Goal: Task Accomplishment & Management: Use online tool/utility

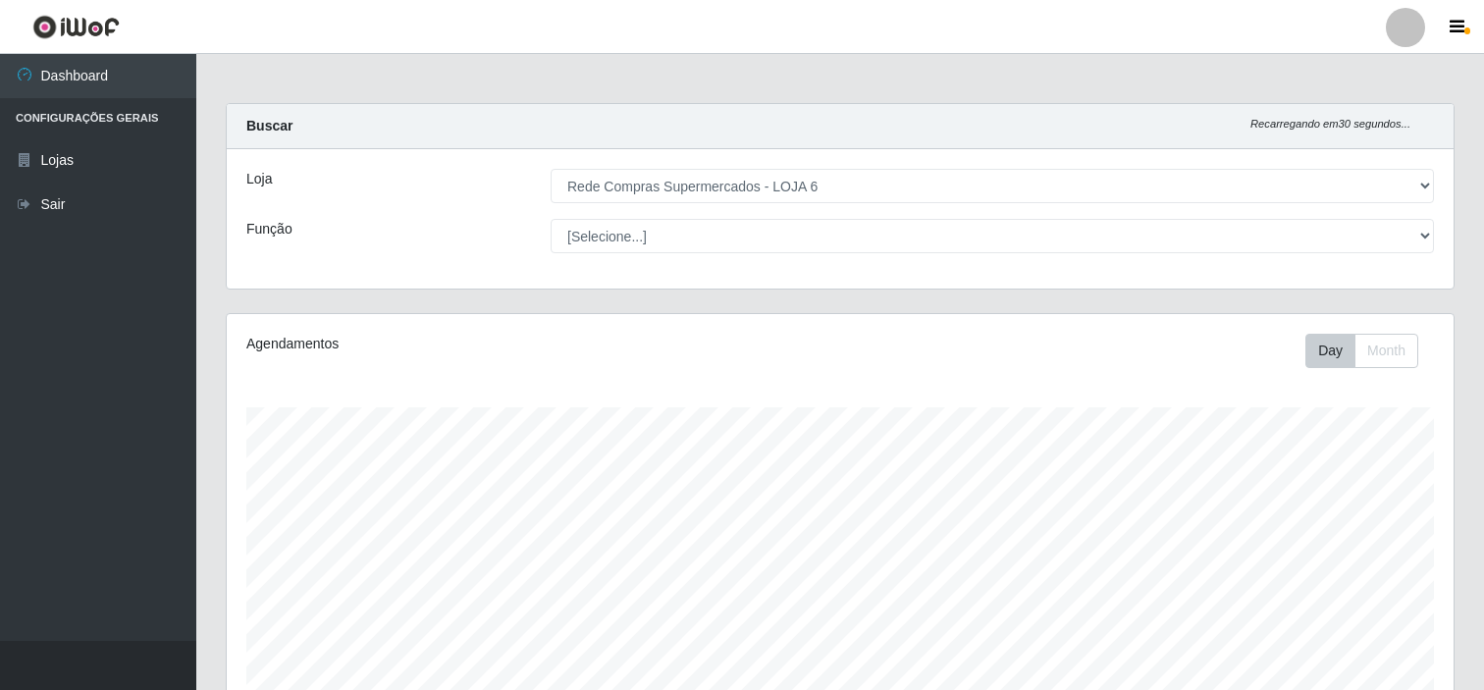
select select "398"
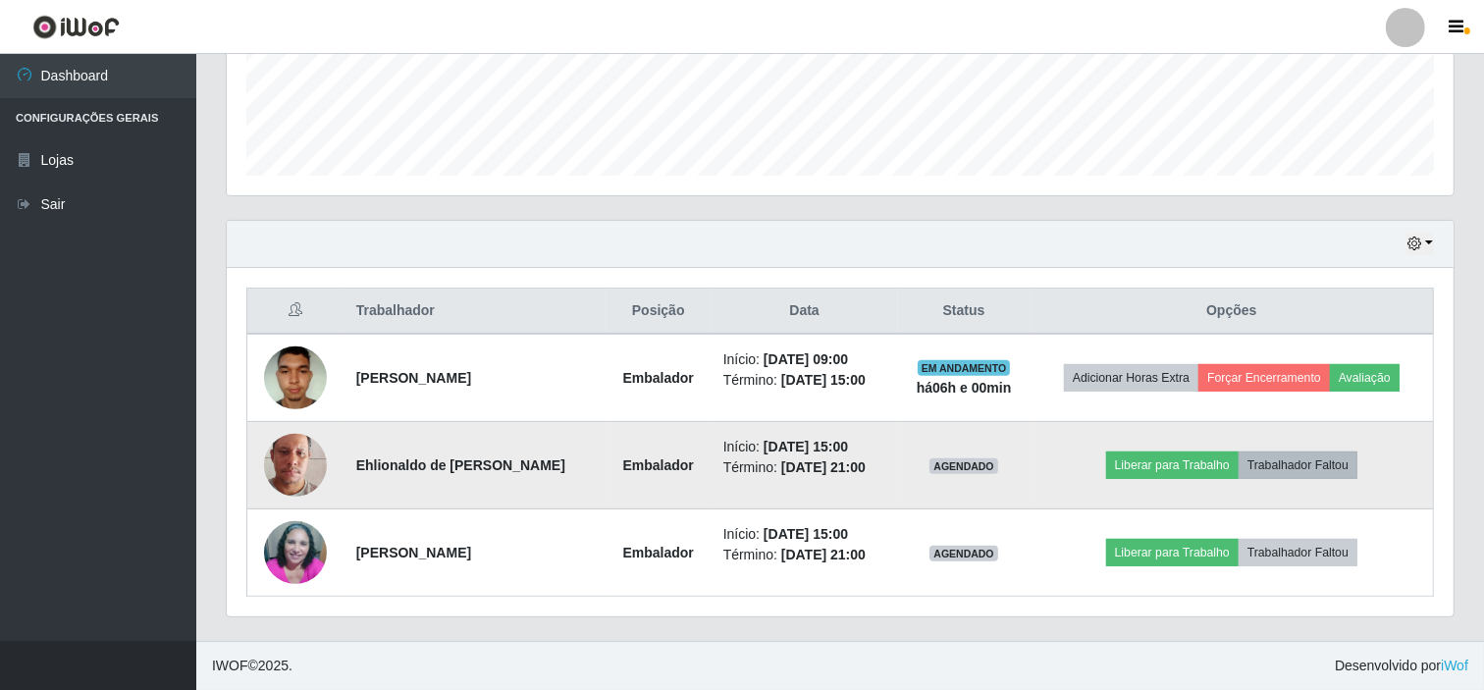
scroll to position [406, 1227]
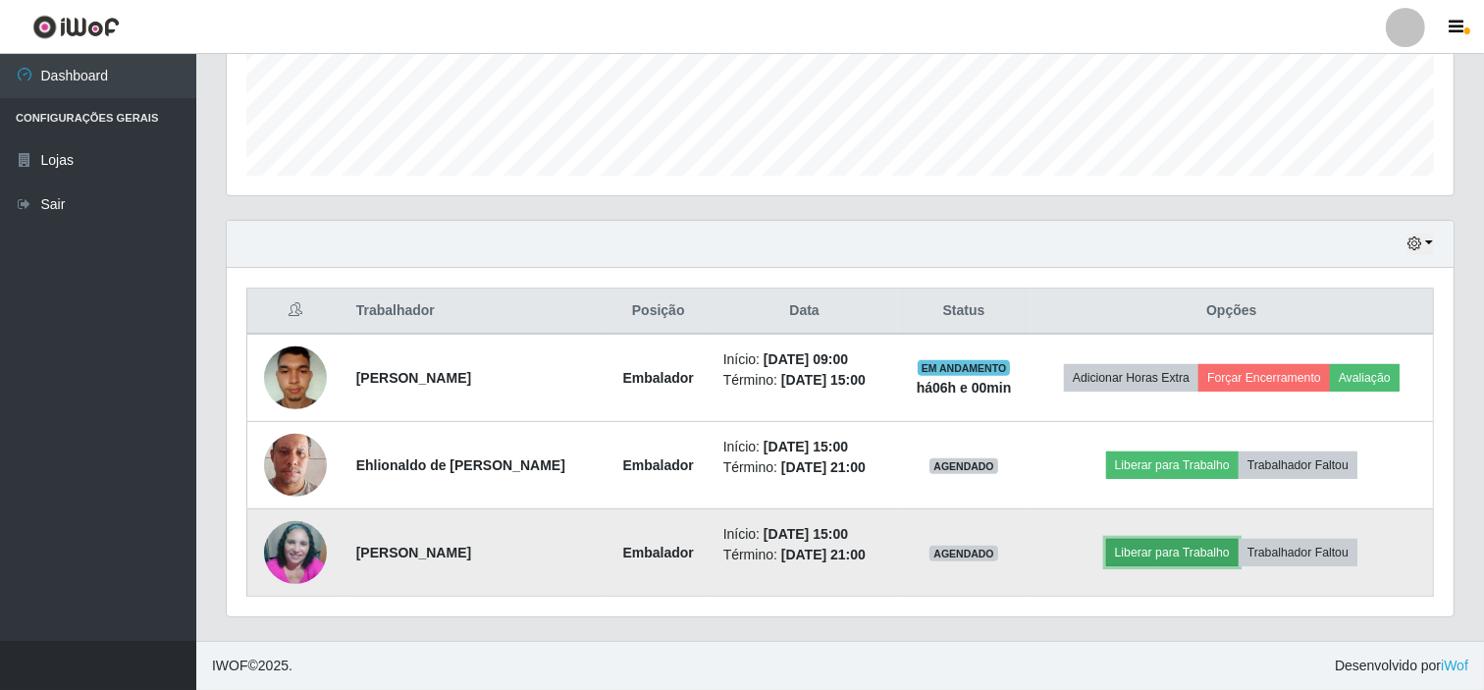
click at [1199, 546] on button "Liberar para Trabalho" at bounding box center [1172, 552] width 133 height 27
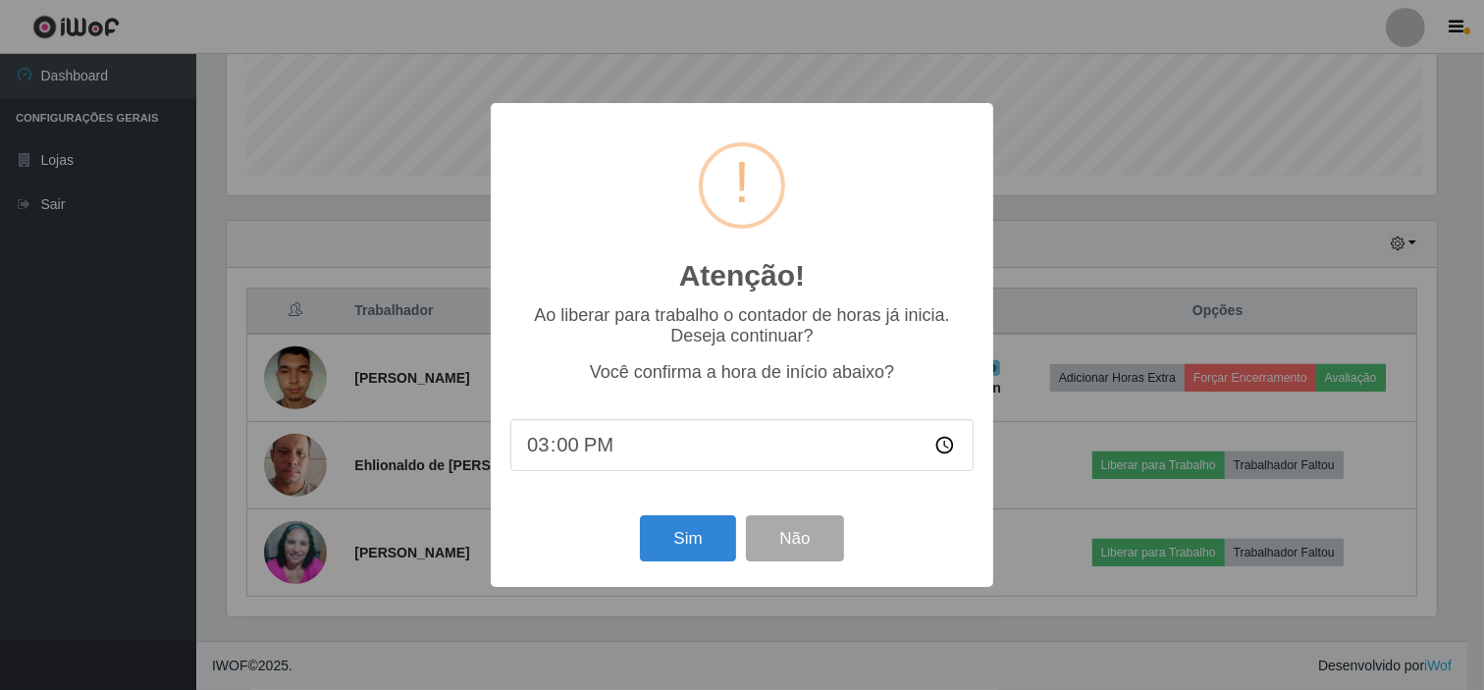
scroll to position [406, 1214]
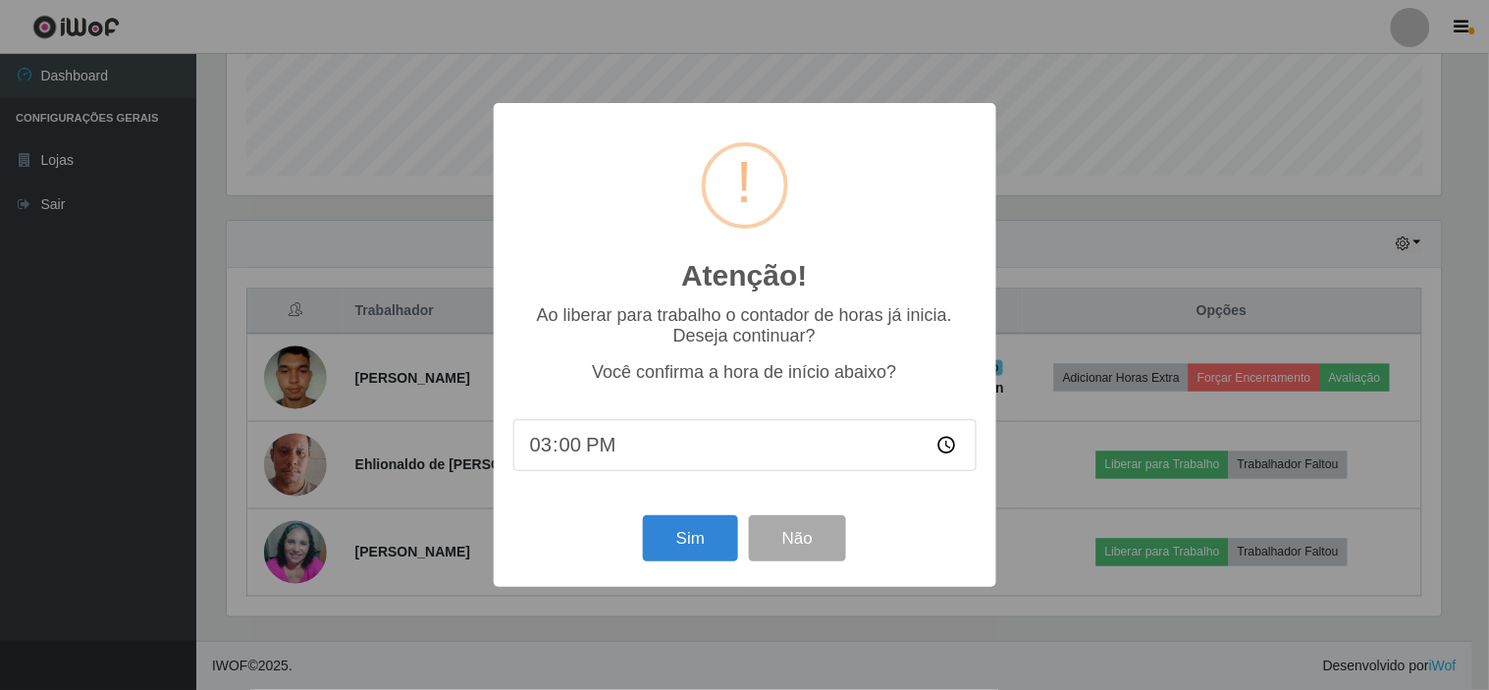
click at [646, 565] on div "Sim Não" at bounding box center [744, 539] width 463 height 56
click at [663, 560] on button "Sim" at bounding box center [690, 538] width 95 height 46
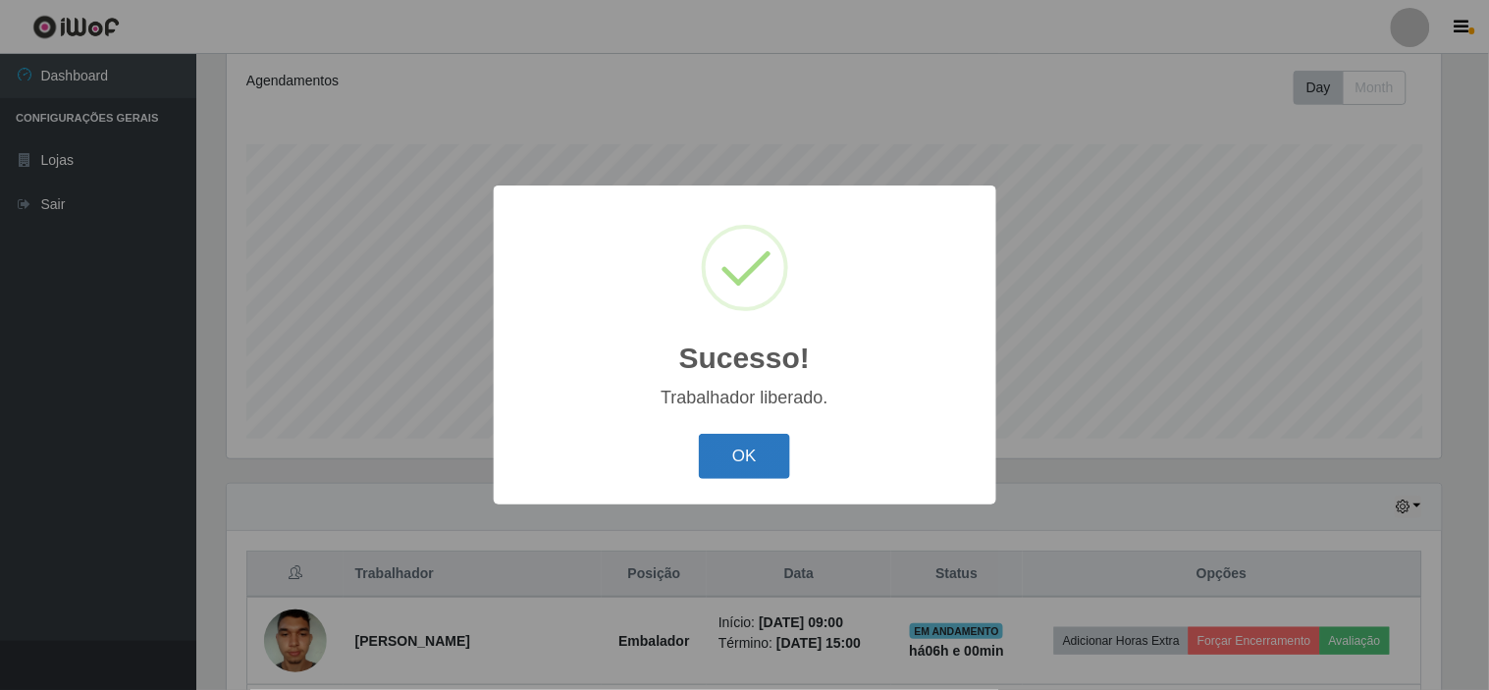
click at [771, 444] on button "OK" at bounding box center [744, 457] width 91 height 46
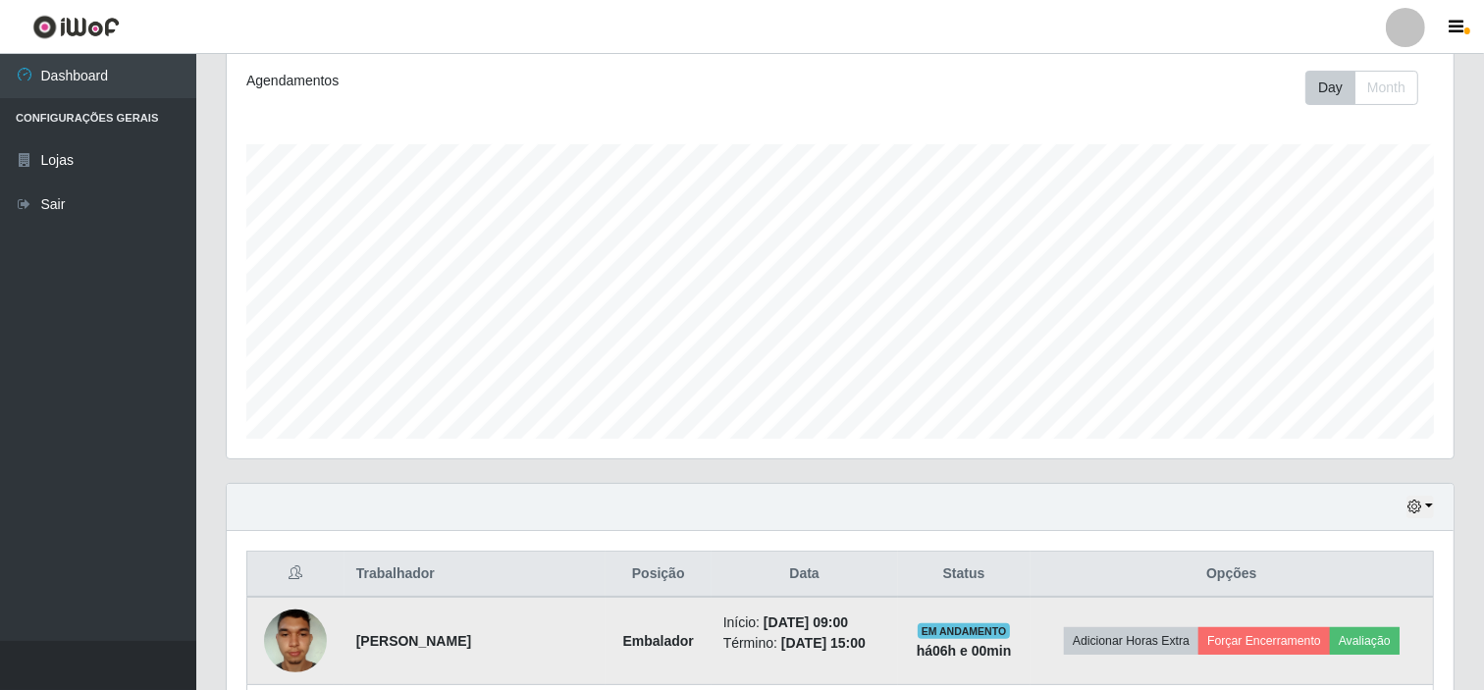
scroll to position [526, 0]
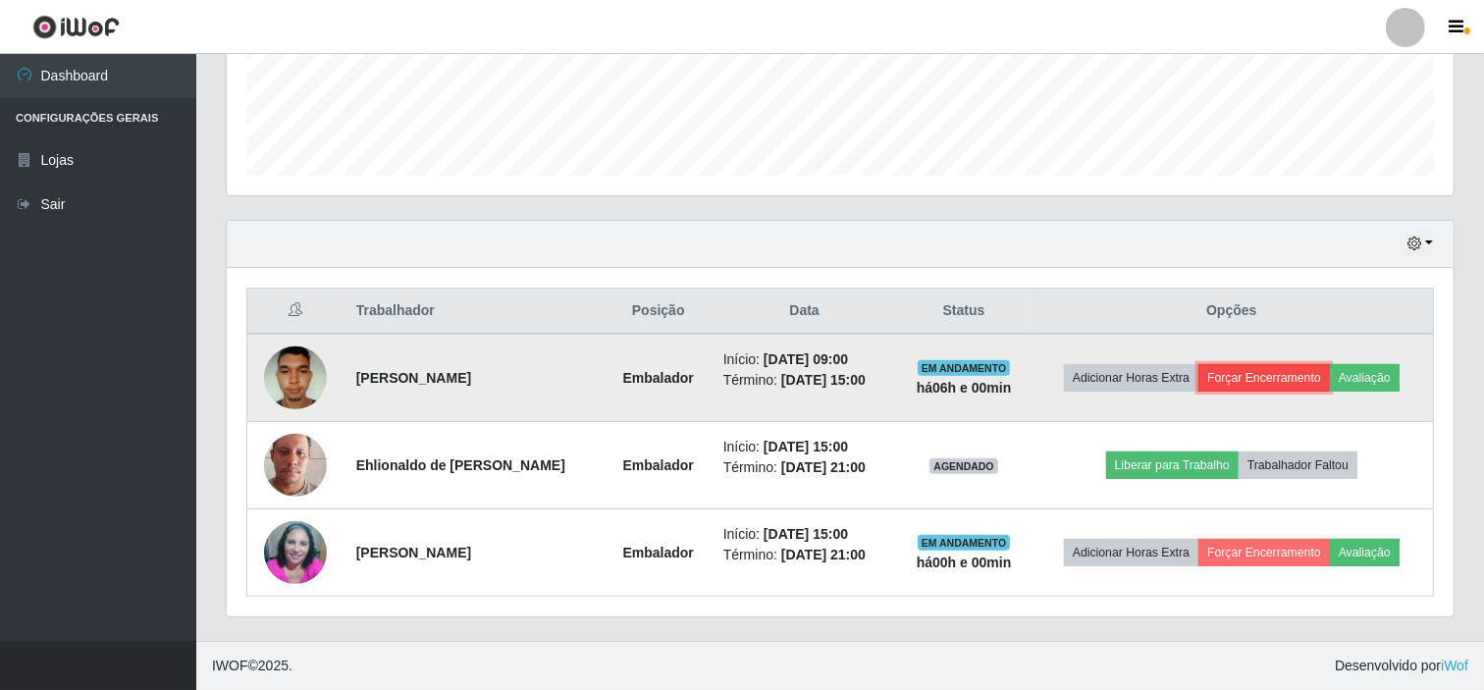
click at [1297, 385] on button "Forçar Encerramento" at bounding box center [1265, 377] width 132 height 27
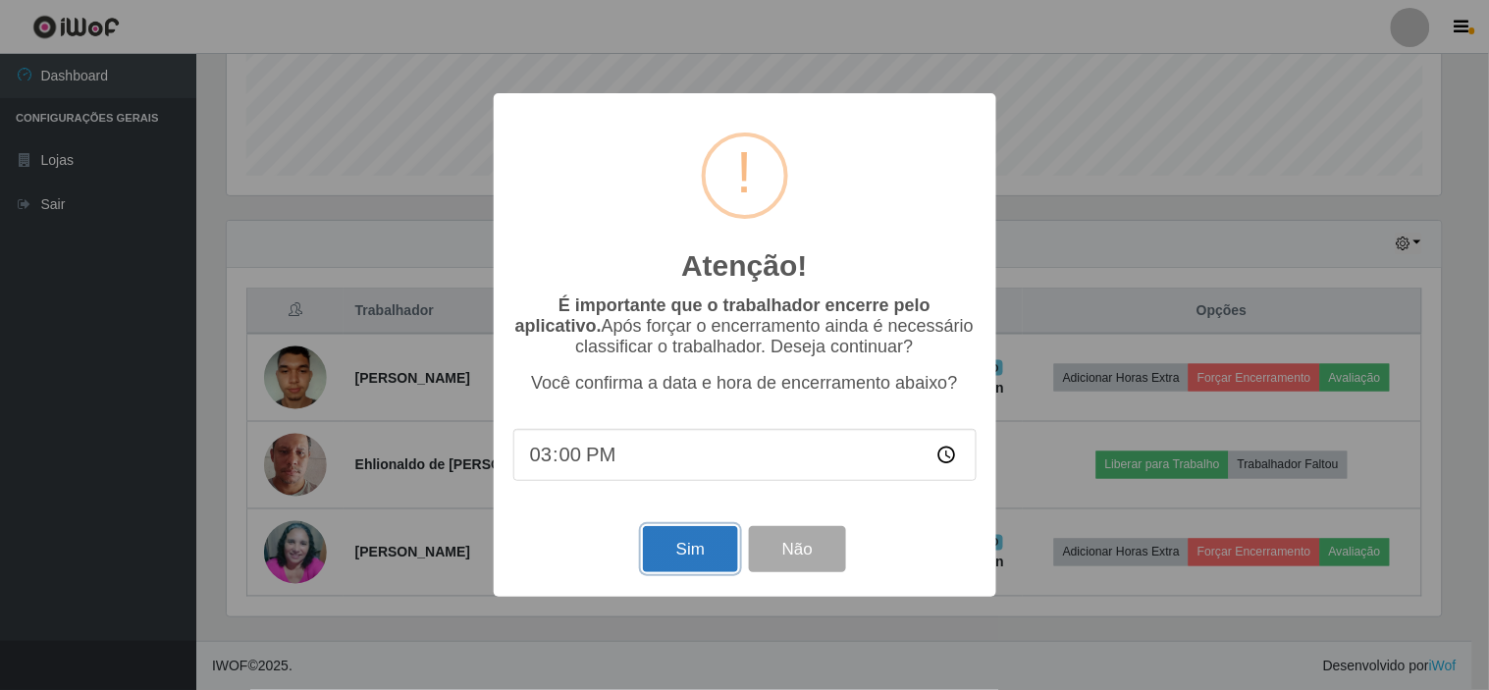
drag, startPoint x: 675, startPoint y: 548, endPoint x: 687, endPoint y: 544, distance: 12.4
click at [677, 548] on button "Sim" at bounding box center [690, 549] width 95 height 46
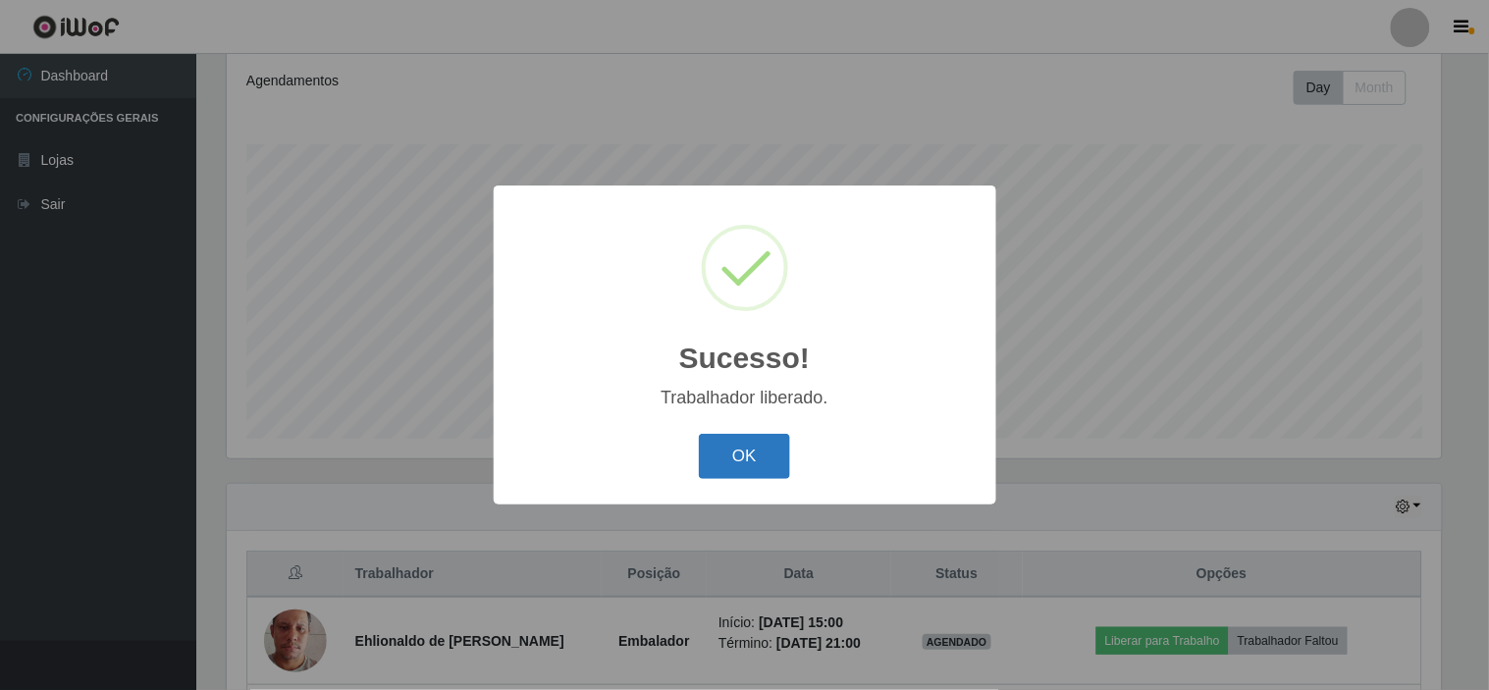
click at [752, 468] on button "OK" at bounding box center [744, 457] width 91 height 46
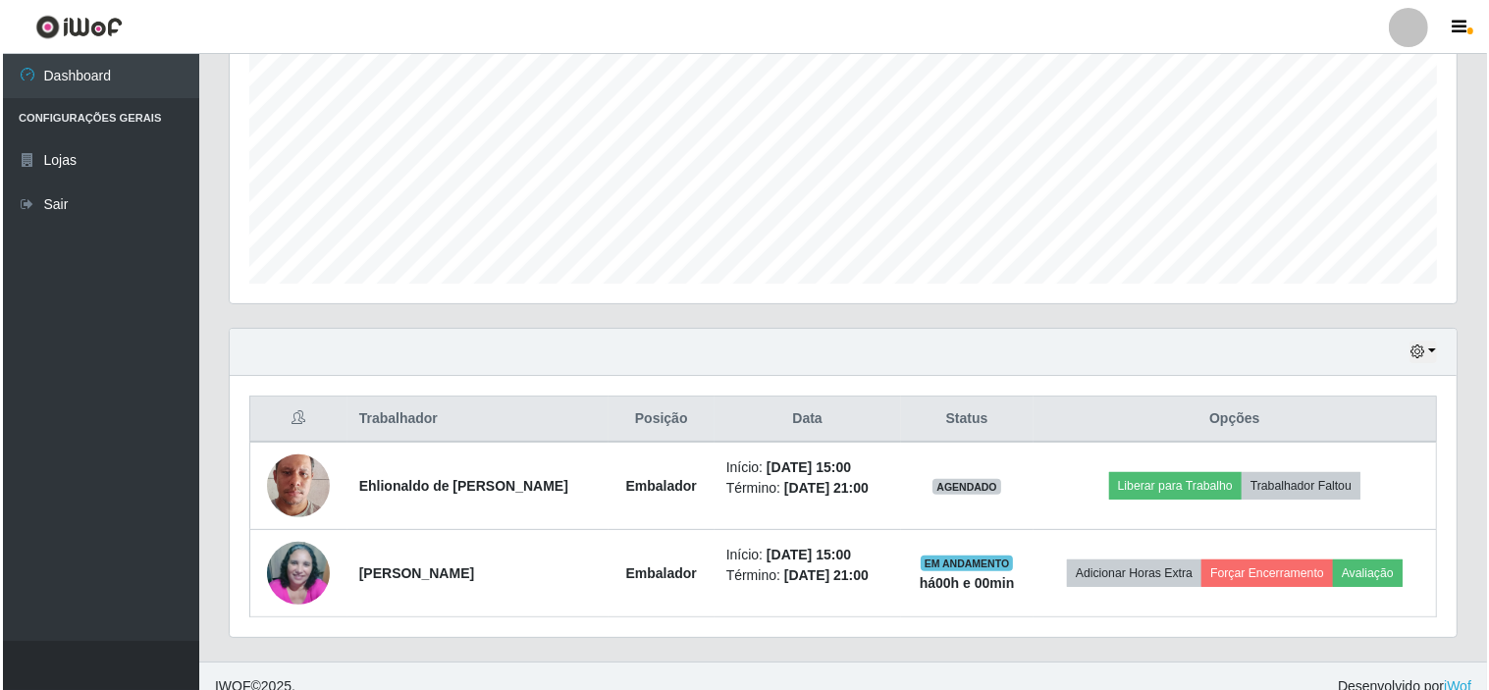
scroll to position [439, 0]
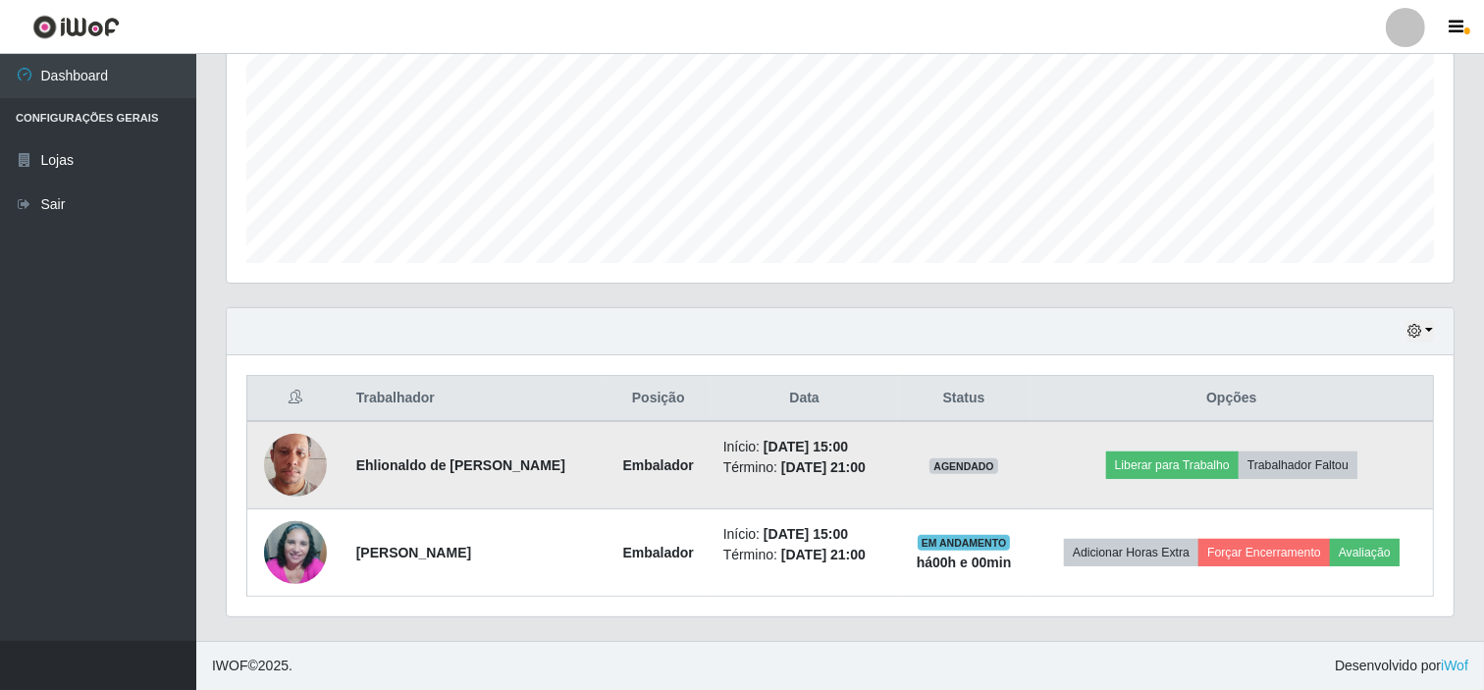
click at [1170, 485] on td "Liberar para Trabalho Trabalhador Faltou" at bounding box center [1233, 465] width 404 height 88
click at [1178, 465] on button "Liberar para Trabalho" at bounding box center [1172, 465] width 133 height 27
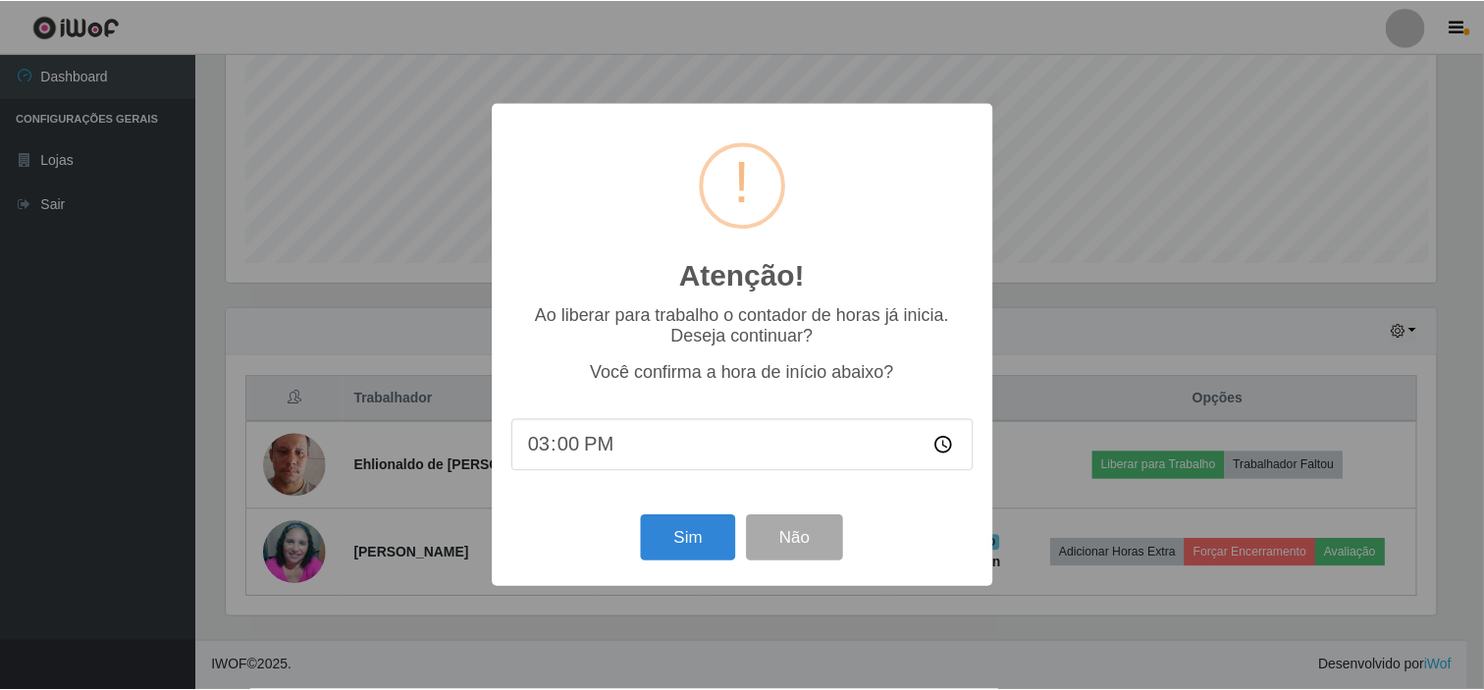
scroll to position [406, 1214]
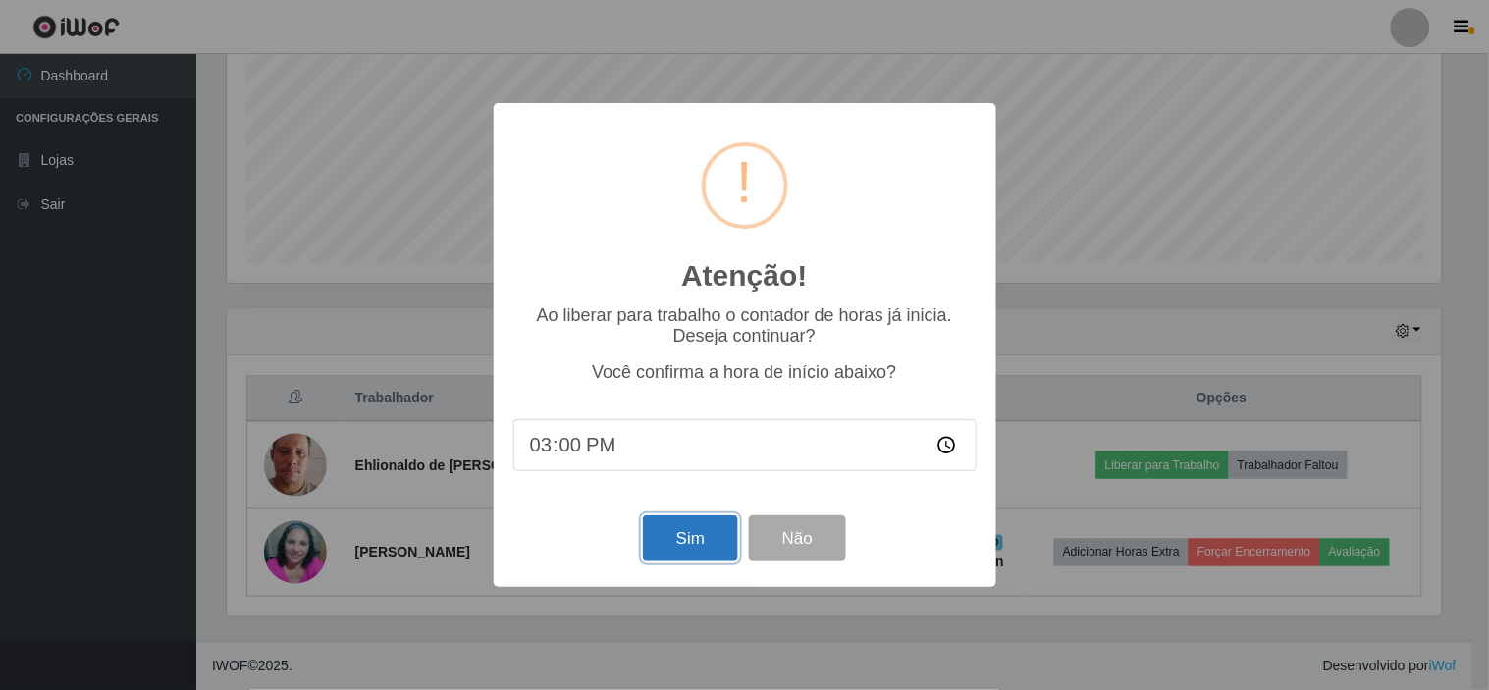
click at [688, 543] on button "Sim" at bounding box center [690, 538] width 95 height 46
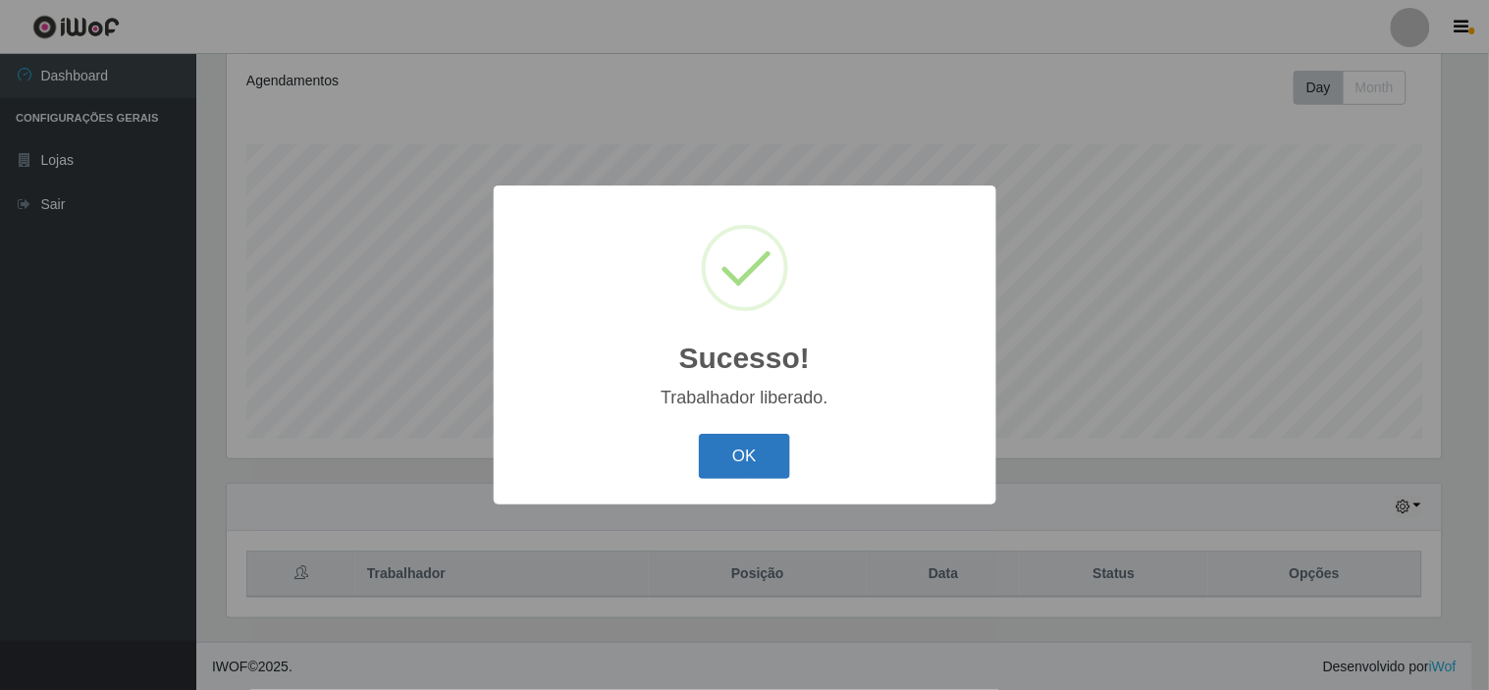
click at [770, 437] on button "OK" at bounding box center [744, 457] width 91 height 46
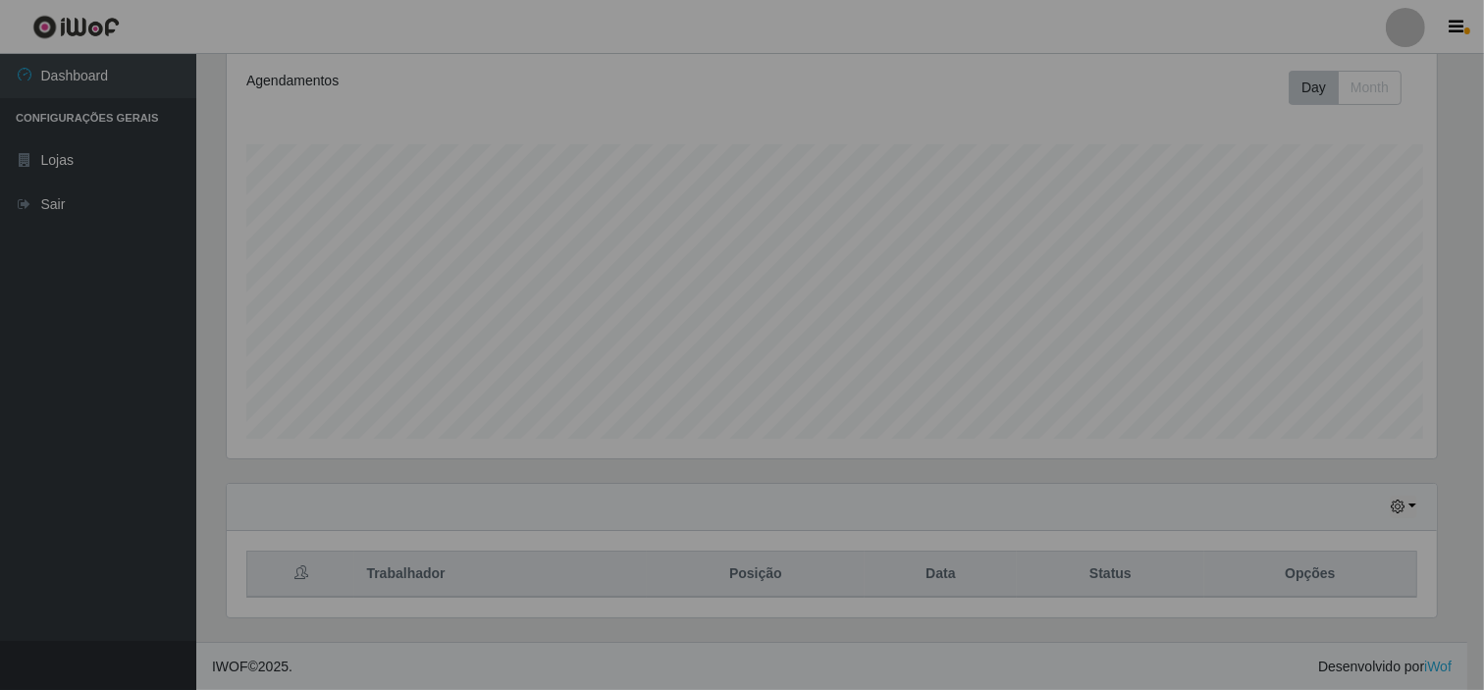
scroll to position [0, 0]
